Goal: Information Seeking & Learning: Find contact information

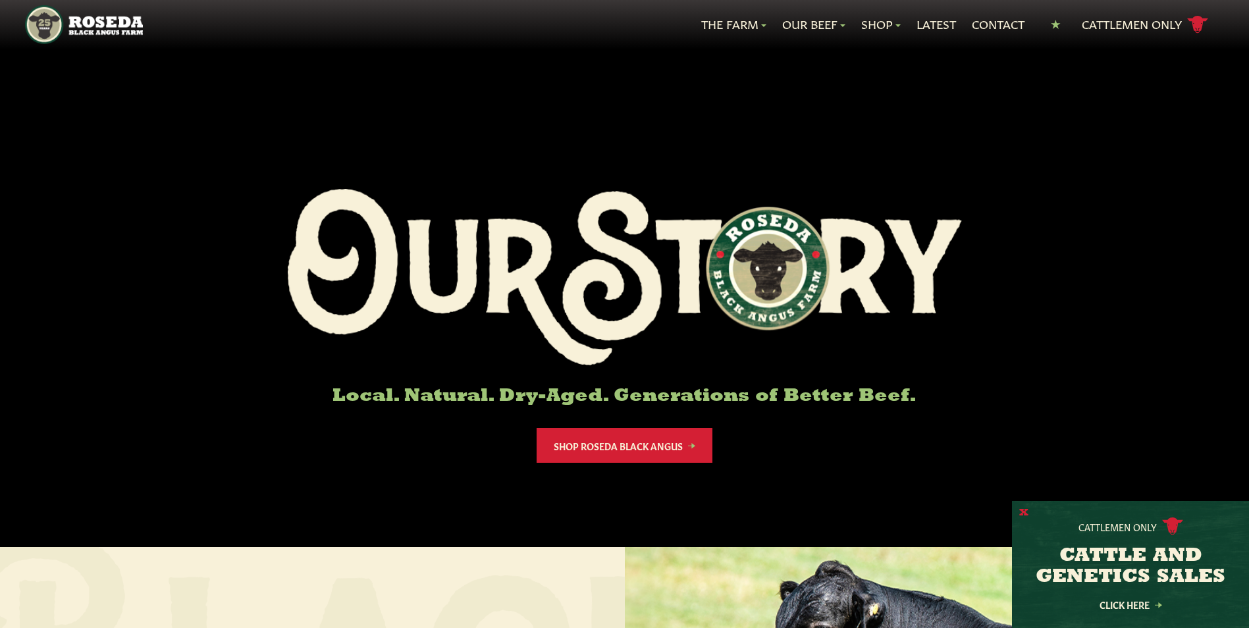
click at [1021, 515] on button "X" at bounding box center [1023, 513] width 9 height 14
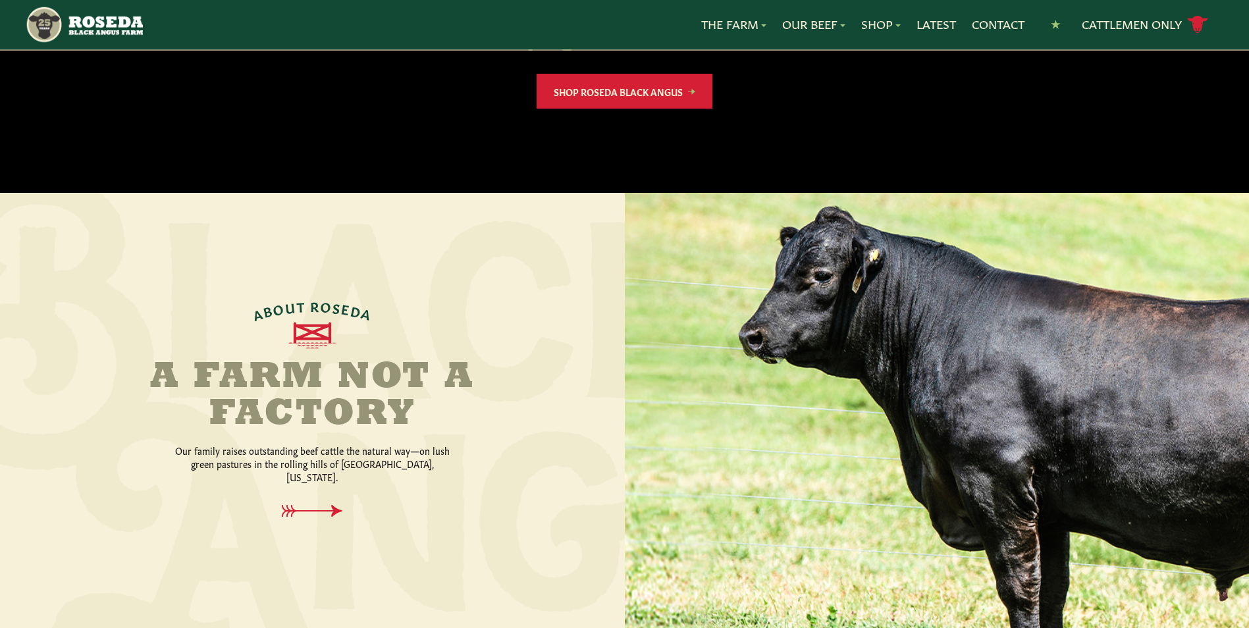
scroll to position [461, 0]
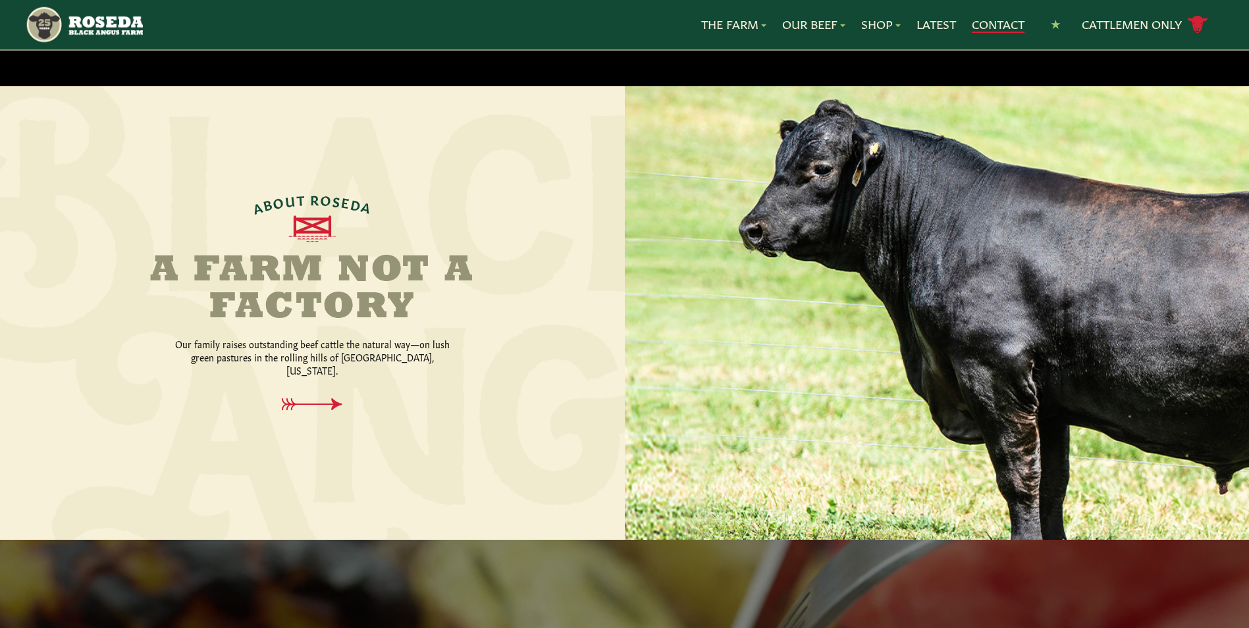
click at [980, 20] on link "Contact" at bounding box center [998, 24] width 53 height 17
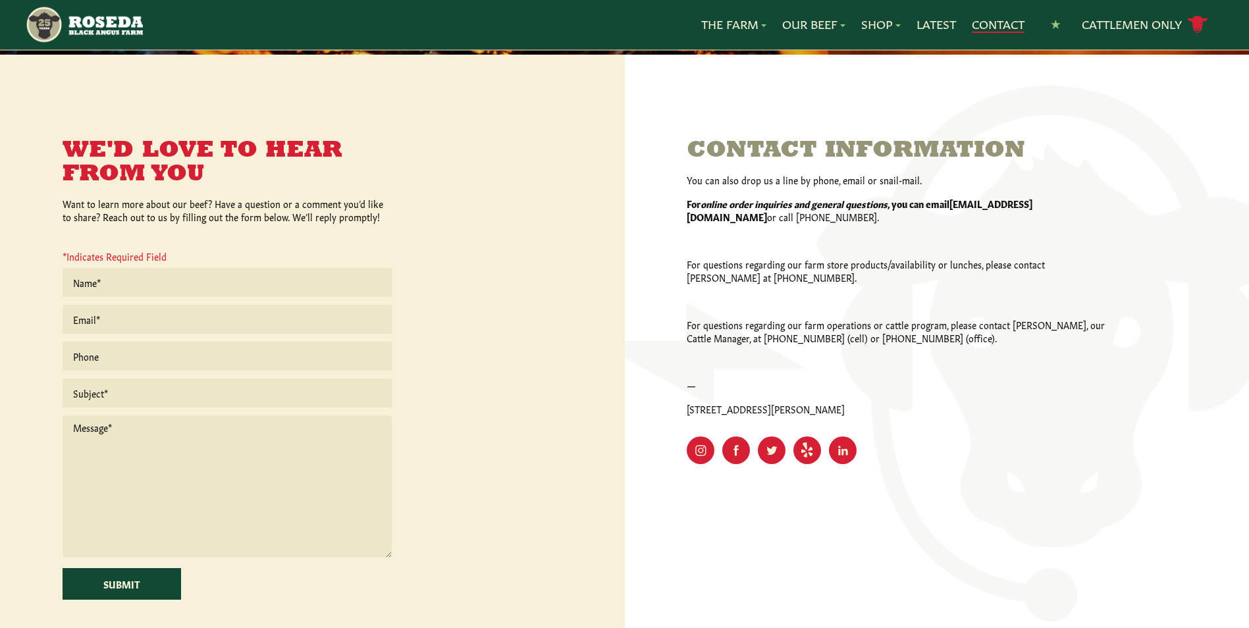
scroll to position [263, 0]
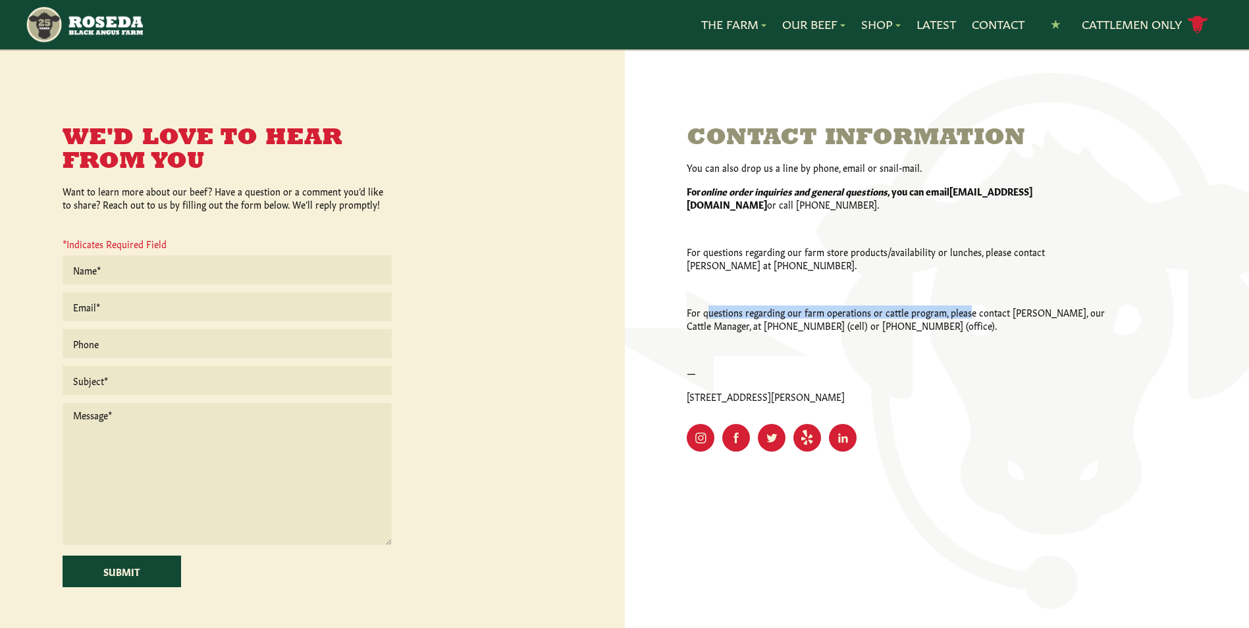
drag, startPoint x: 708, startPoint y: 315, endPoint x: 972, endPoint y: 314, distance: 264.0
click at [972, 314] on p "For questions regarding our farm operations or cattle program, please contact […" at bounding box center [897, 318] width 421 height 26
drag, startPoint x: 972, startPoint y: 314, endPoint x: 1001, endPoint y: 329, distance: 32.7
click at [1001, 329] on p "For questions regarding our farm operations or cattle program, please contact […" at bounding box center [897, 318] width 421 height 26
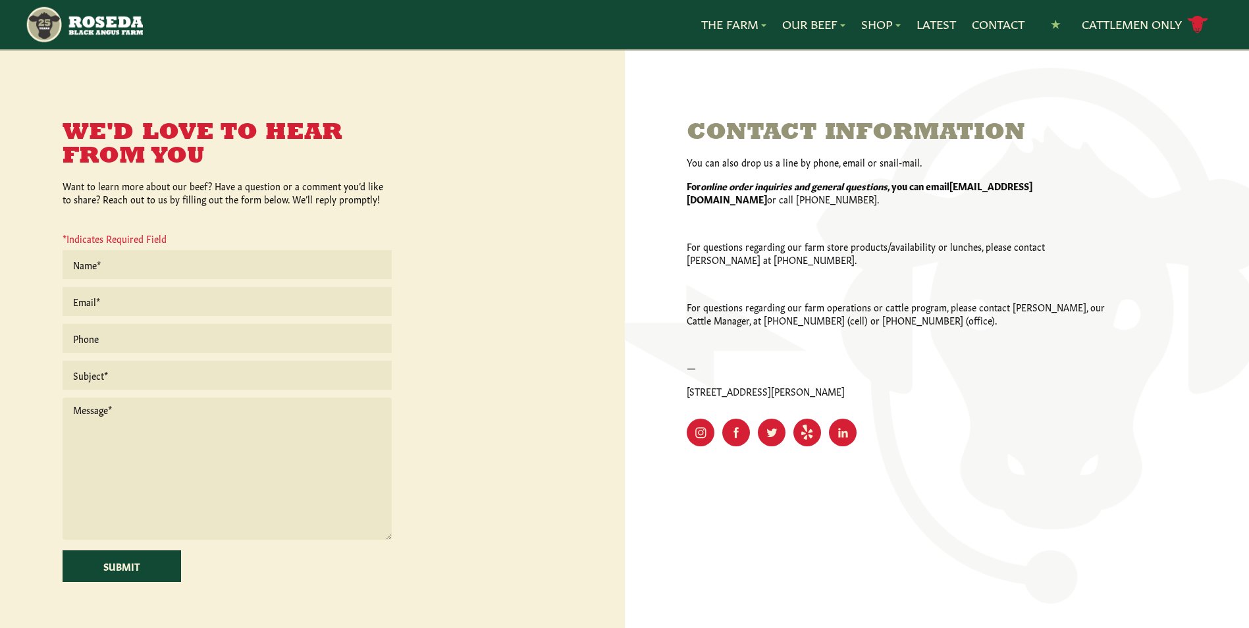
scroll to position [238, 0]
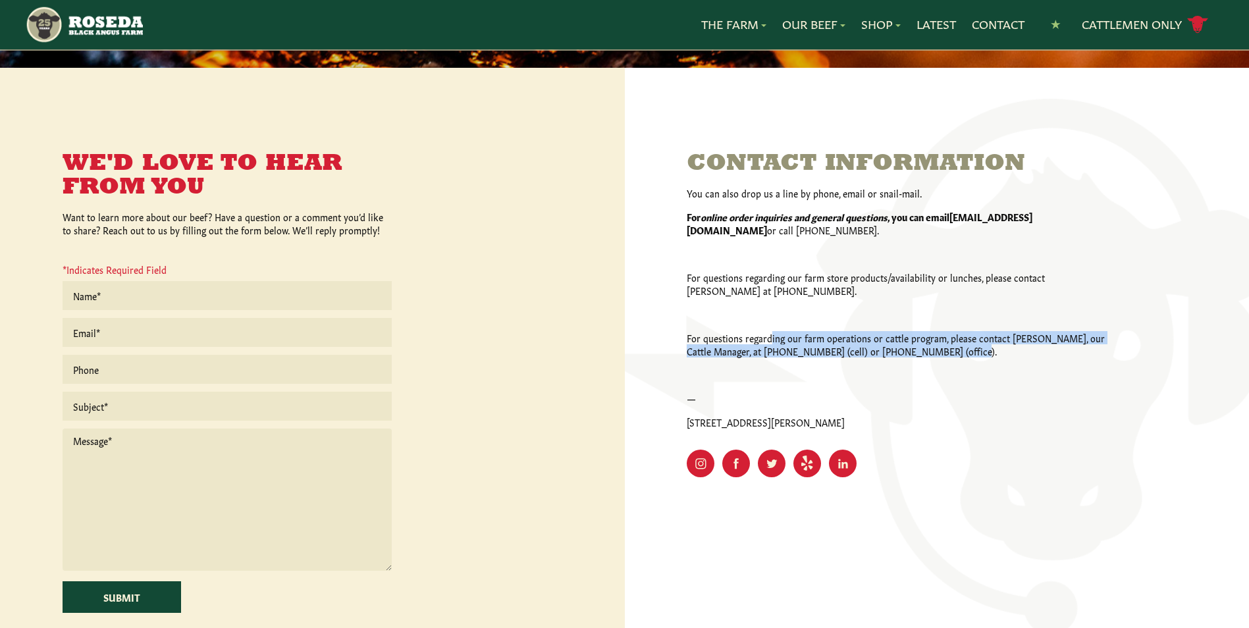
drag, startPoint x: 798, startPoint y: 336, endPoint x: 1043, endPoint y: 351, distance: 245.3
click at [1043, 351] on p "For questions regarding our farm operations or cattle program, please contact […" at bounding box center [897, 344] width 421 height 26
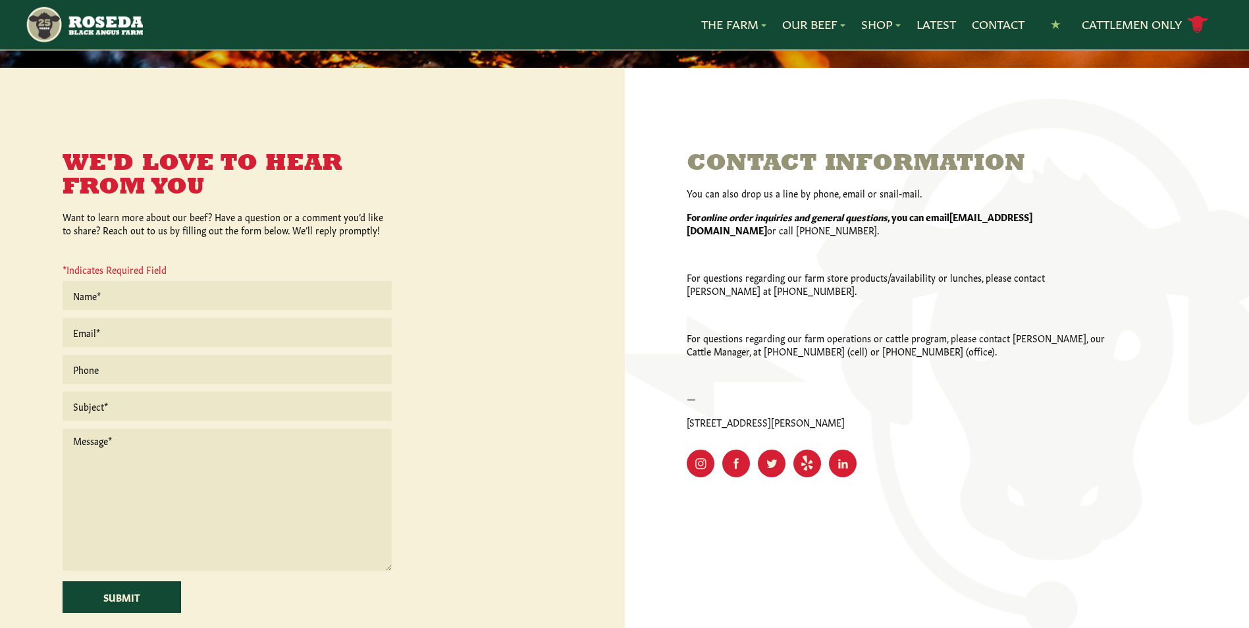
drag, startPoint x: 1043, startPoint y: 351, endPoint x: 1046, endPoint y: 388, distance: 37.0
click at [1047, 388] on div "You can also drop us a line by phone, email or snail-mail. For online order inq…" at bounding box center [897, 307] width 421 height 242
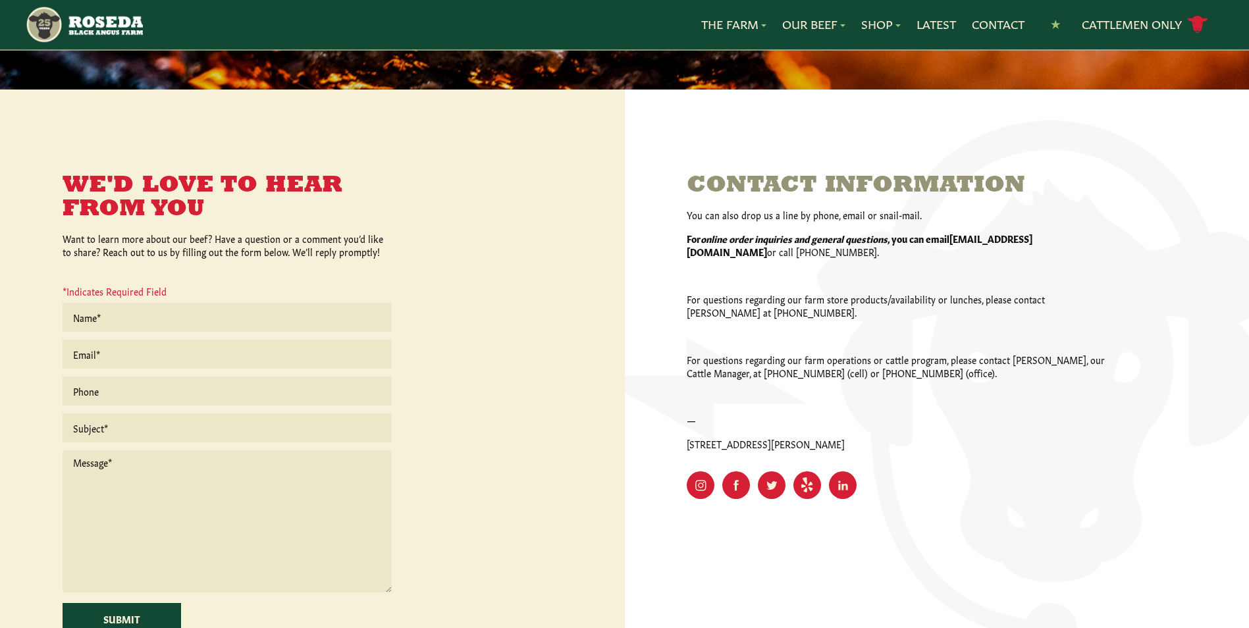
scroll to position [197, 0]
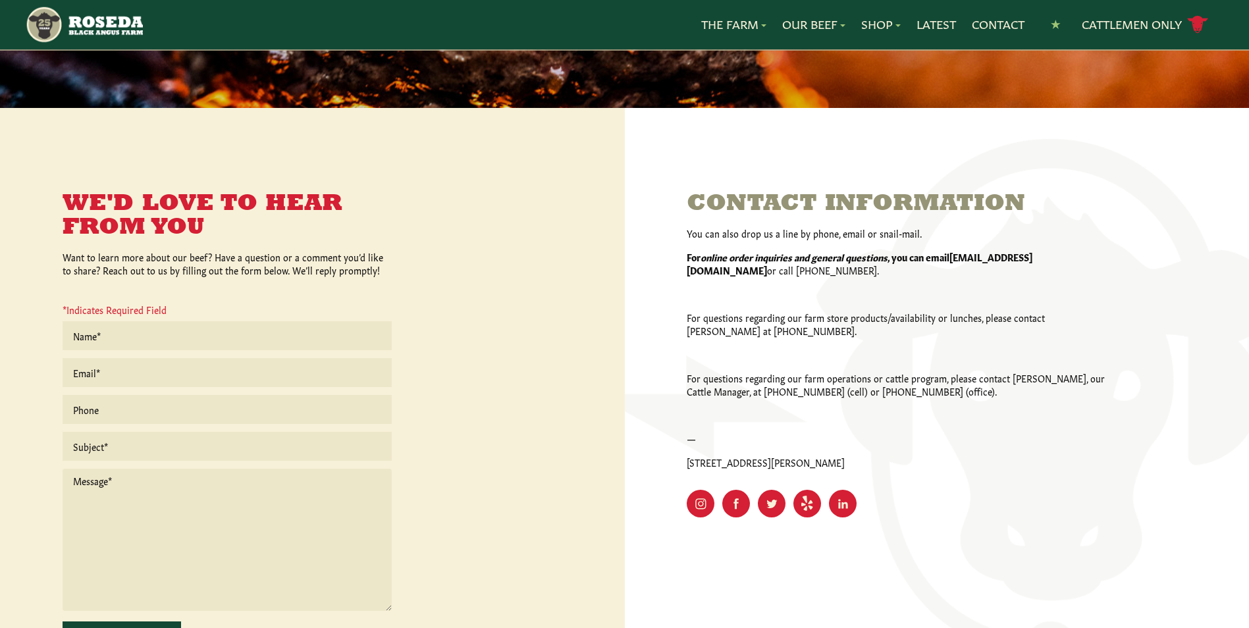
drag, startPoint x: 723, startPoint y: 463, endPoint x: 839, endPoint y: 459, distance: 115.9
click at [839, 459] on p "[STREET_ADDRESS][PERSON_NAME]" at bounding box center [897, 461] width 421 height 13
drag, startPoint x: 839, startPoint y: 459, endPoint x: 861, endPoint y: 461, distance: 21.8
click at [861, 461] on p "[STREET_ADDRESS][PERSON_NAME]" at bounding box center [897, 461] width 421 height 13
drag, startPoint x: 829, startPoint y: 464, endPoint x: 843, endPoint y: 463, distance: 14.5
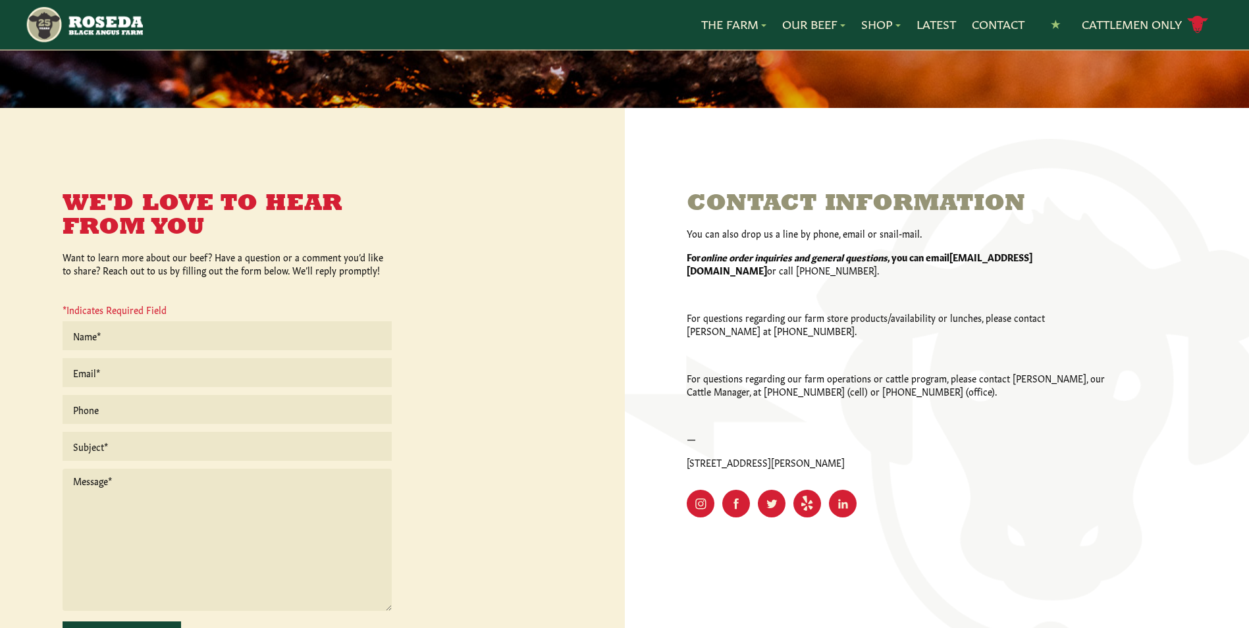
click at [843, 463] on p "[STREET_ADDRESS][PERSON_NAME]" at bounding box center [897, 461] width 421 height 13
drag, startPoint x: 843, startPoint y: 463, endPoint x: 868, endPoint y: 466, distance: 25.2
click at [868, 466] on p "[STREET_ADDRESS][PERSON_NAME]" at bounding box center [897, 461] width 421 height 13
drag, startPoint x: 728, startPoint y: 467, endPoint x: 835, endPoint y: 469, distance: 107.3
click at [835, 469] on div "Contact Information You can also drop us a line by phone, email or snail-mail. …" at bounding box center [897, 354] width 421 height 325
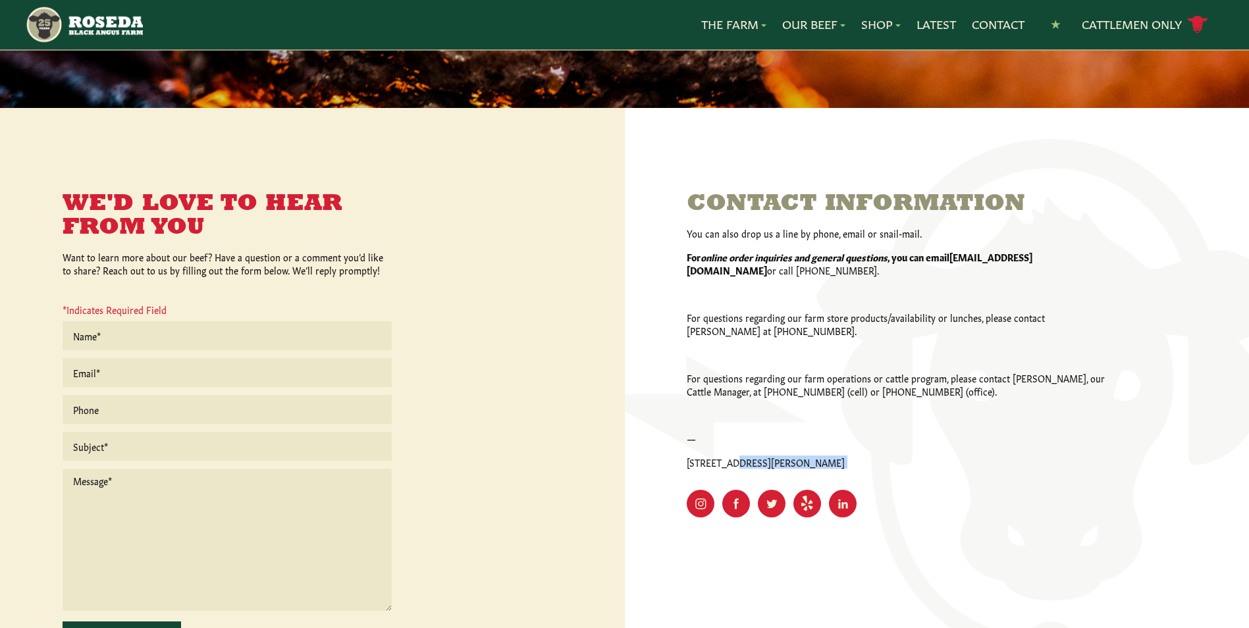
drag, startPoint x: 835, startPoint y: 469, endPoint x: 902, endPoint y: 466, distance: 66.6
click at [902, 466] on p "[STREET_ADDRESS][PERSON_NAME]" at bounding box center [897, 461] width 421 height 13
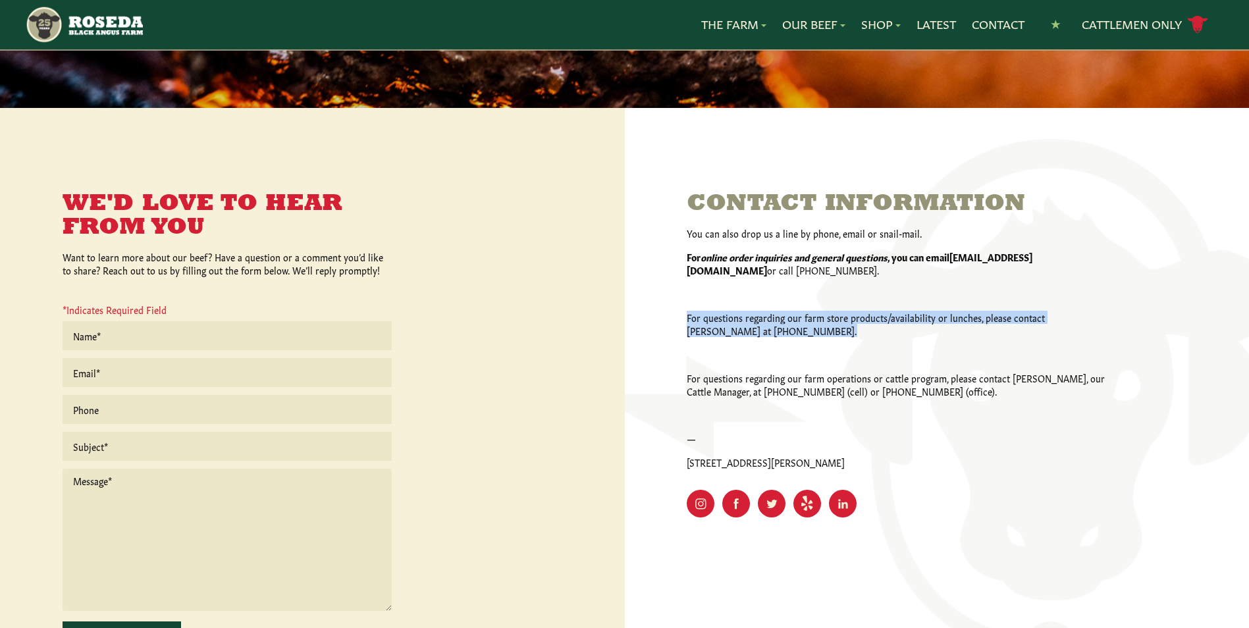
drag, startPoint x: 688, startPoint y: 319, endPoint x: 773, endPoint y: 333, distance: 86.0
click at [773, 333] on p "For questions regarding our farm store products/availability or lunches, please…" at bounding box center [897, 324] width 421 height 26
drag, startPoint x: 773, startPoint y: 333, endPoint x: 748, endPoint y: 350, distance: 29.8
click at [776, 336] on p "For questions regarding our farm store products/availability or lunches, please…" at bounding box center [897, 324] width 421 height 26
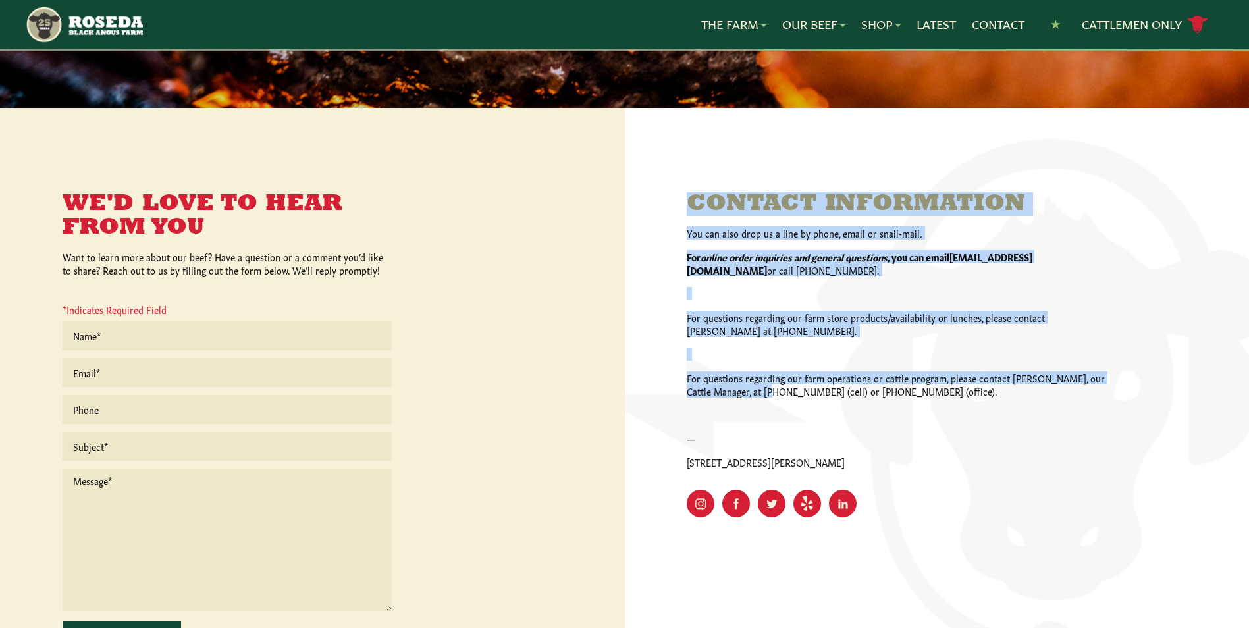
drag, startPoint x: 686, startPoint y: 380, endPoint x: 753, endPoint y: 384, distance: 67.3
click at [753, 384] on div "Contact Information You can also drop us a line by phone, email or snail-mail. …" at bounding box center [937, 407] width 625 height 598
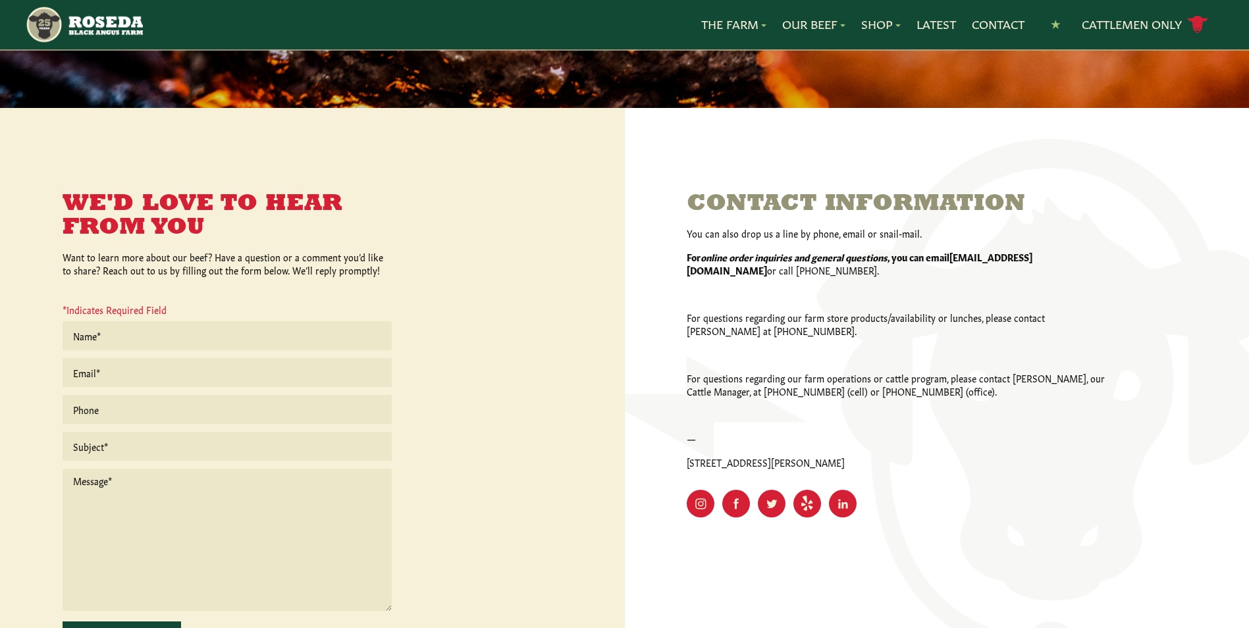
drag, startPoint x: 753, startPoint y: 384, endPoint x: 820, endPoint y: 403, distance: 69.8
click at [821, 403] on div "You can also drop us a line by phone, email or snail-mail. For online order inq…" at bounding box center [897, 347] width 421 height 242
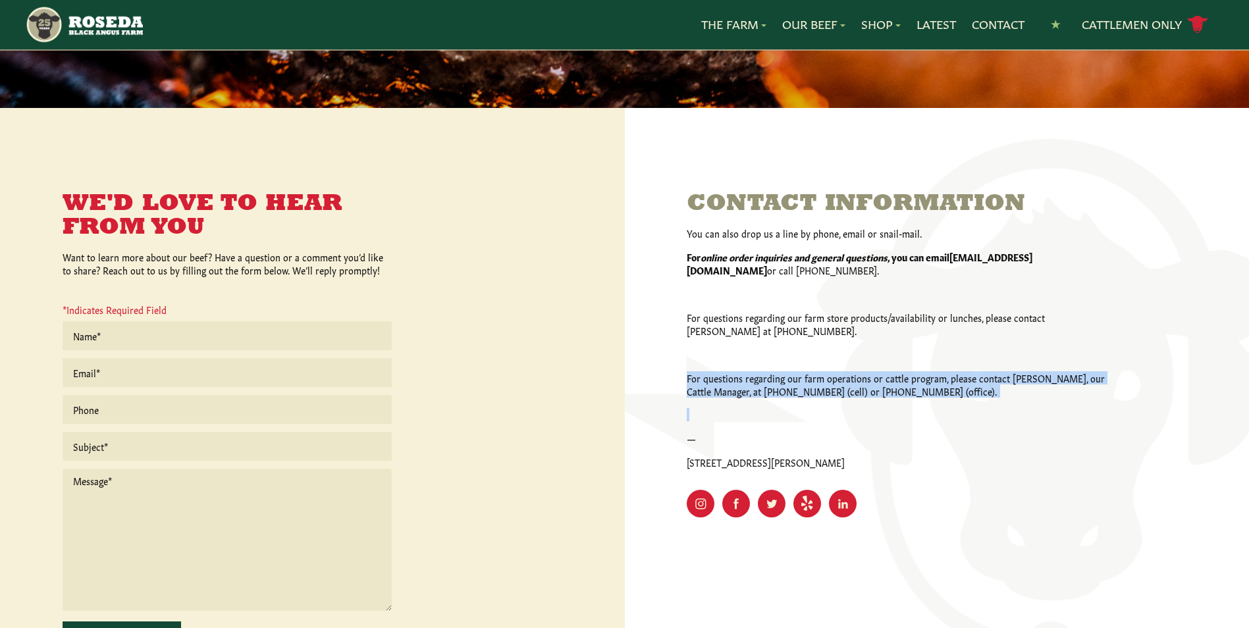
drag, startPoint x: 689, startPoint y: 378, endPoint x: 944, endPoint y: 398, distance: 256.2
click at [944, 398] on div "You can also drop us a line by phone, email or snail-mail. For online order inq…" at bounding box center [897, 347] width 421 height 242
drag, startPoint x: 944, startPoint y: 398, endPoint x: 975, endPoint y: 409, distance: 32.7
click at [975, 409] on p at bounding box center [897, 414] width 421 height 13
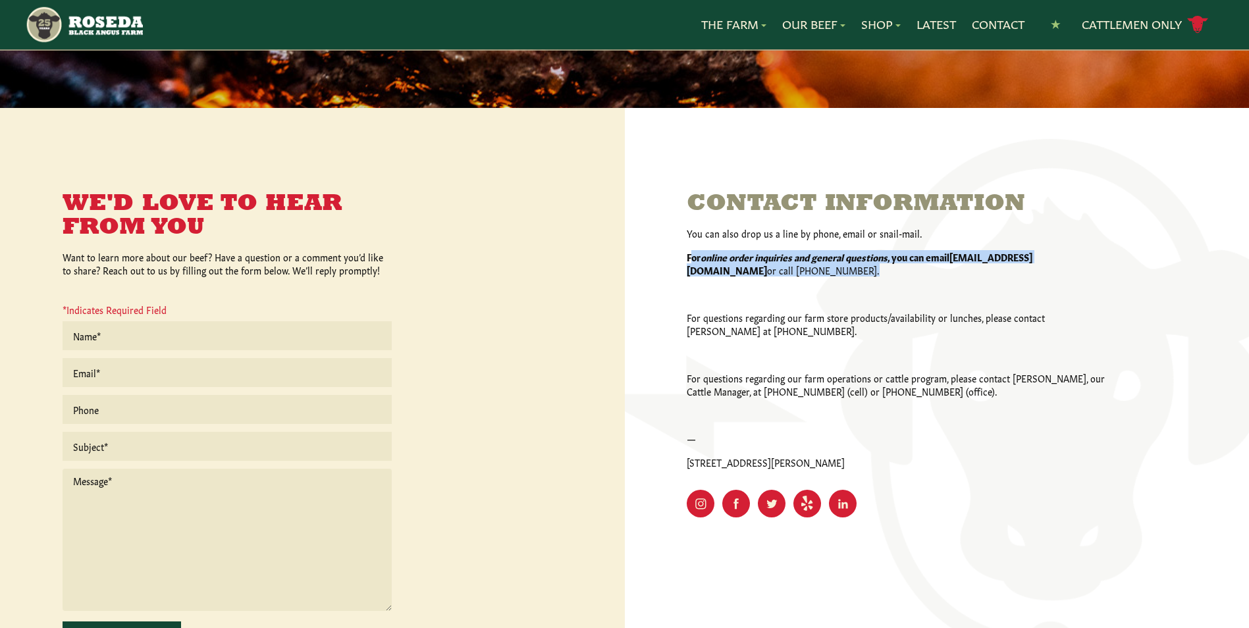
drag, startPoint x: 689, startPoint y: 259, endPoint x: 744, endPoint y: 270, distance: 56.3
click at [744, 270] on p "For online order inquiries and general questions , you can email [EMAIL_ADDRESS…" at bounding box center [897, 263] width 421 height 26
drag, startPoint x: 744, startPoint y: 270, endPoint x: 737, endPoint y: 285, distance: 16.8
click at [748, 282] on div "You can also drop us a line by phone, email or snail-mail. For online order inq…" at bounding box center [897, 347] width 421 height 242
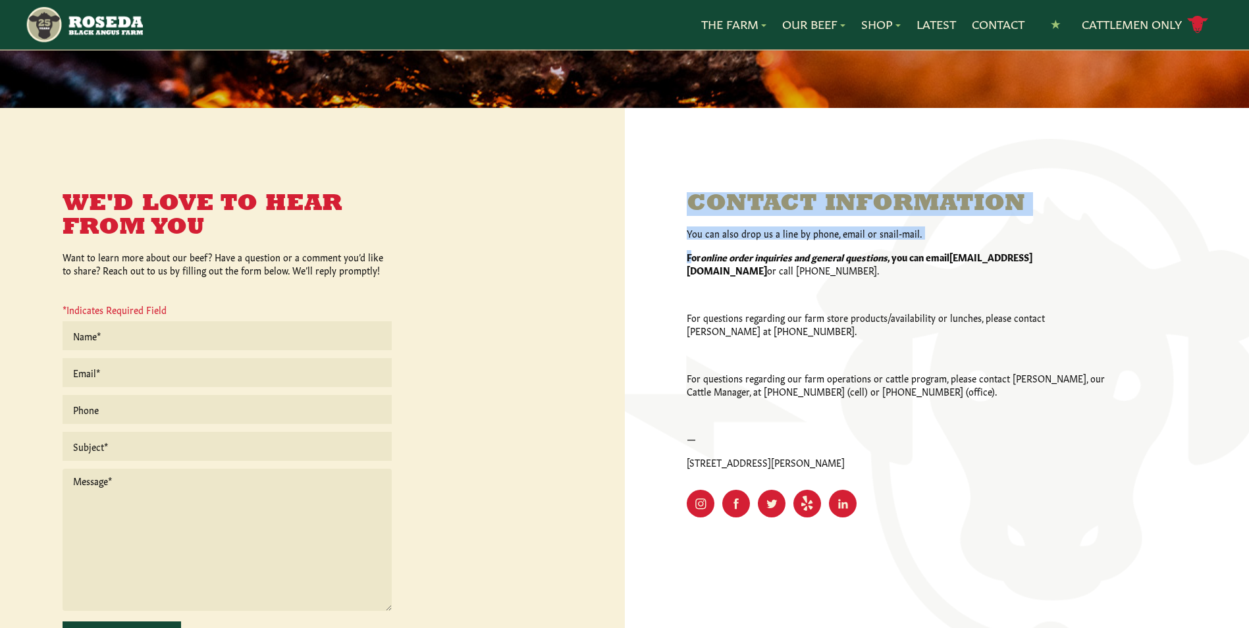
drag, startPoint x: 685, startPoint y: 258, endPoint x: 693, endPoint y: 259, distance: 8.7
click at [693, 259] on div "Contact Information You can also drop us a line by phone, email or snail-mail. …" at bounding box center [937, 407] width 625 height 598
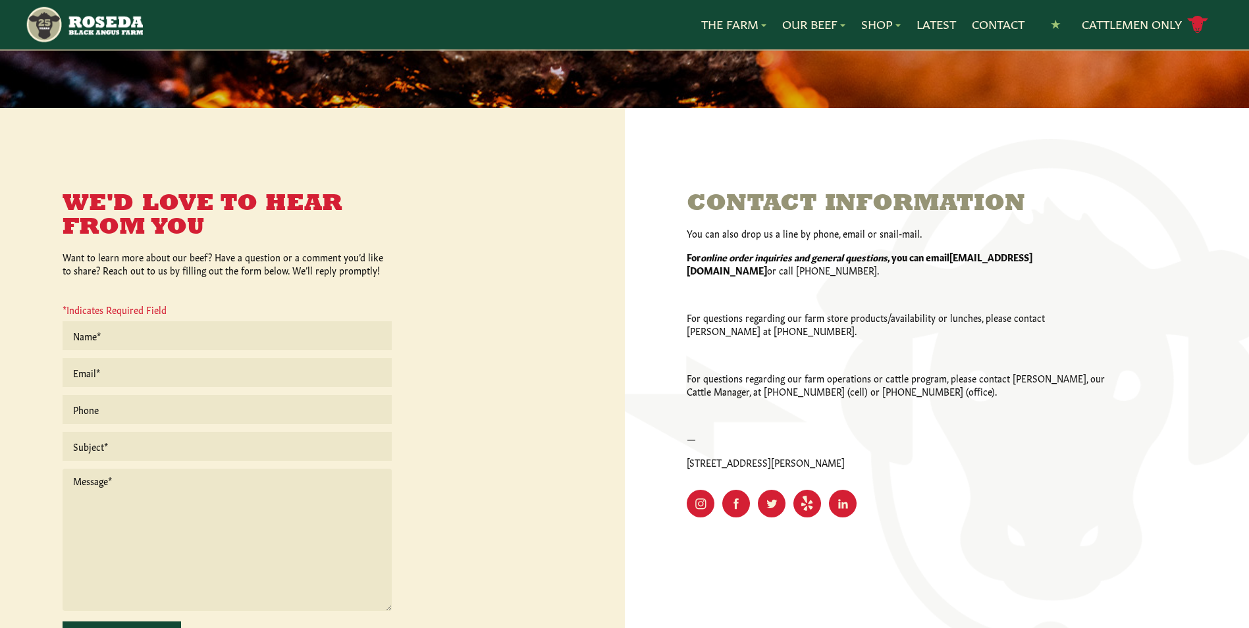
drag, startPoint x: 693, startPoint y: 259, endPoint x: 886, endPoint y: 115, distance: 240.8
click at [803, 271] on div "You can also drop us a line by phone, email or snail-mail. For online order inq…" at bounding box center [897, 347] width 421 height 242
